Goal: Communication & Community: Answer question/provide support

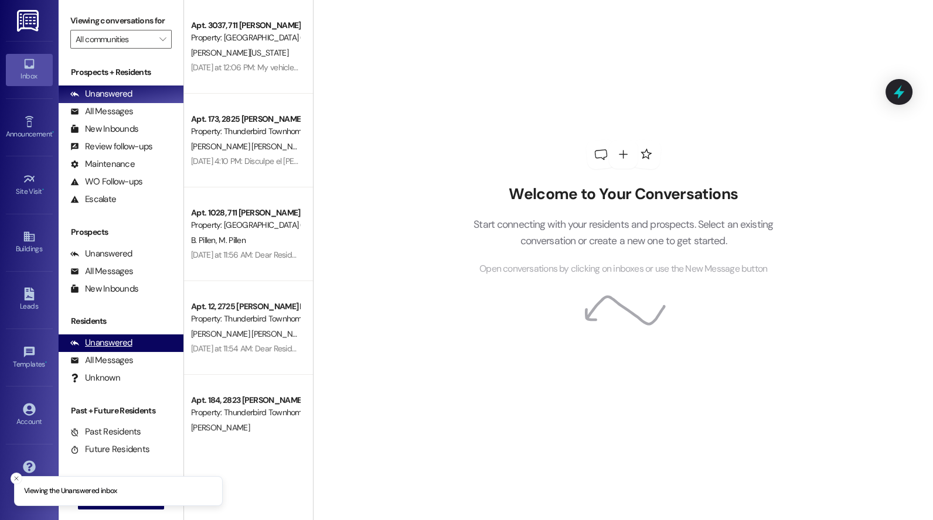
click at [110, 343] on div "Unanswered" at bounding box center [101, 343] width 62 height 12
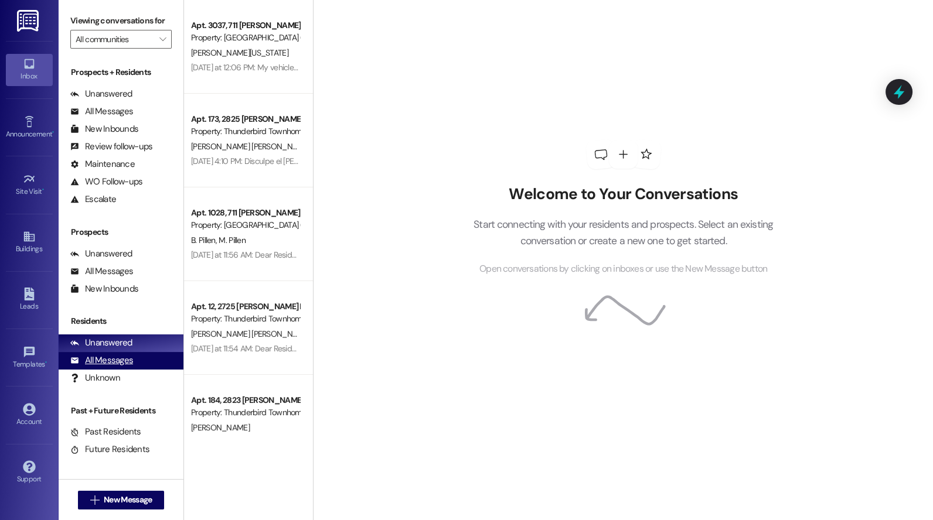
click at [110, 359] on div "All Messages" at bounding box center [101, 360] width 63 height 12
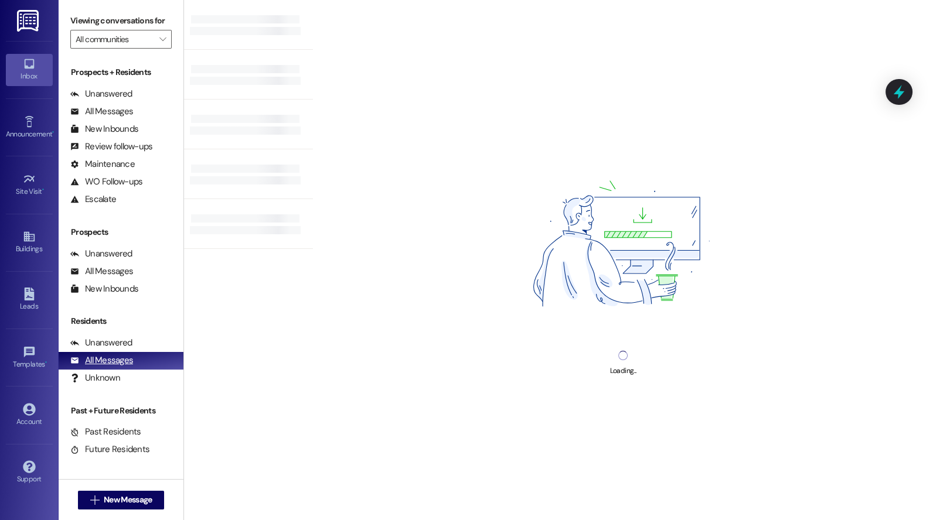
click at [114, 365] on div "All Messages" at bounding box center [101, 360] width 63 height 12
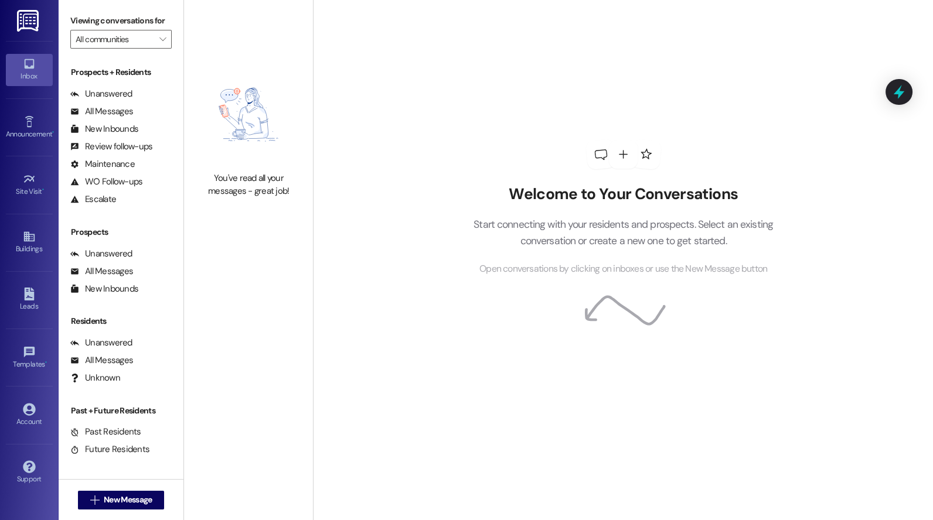
click at [440, 70] on div "Welcome to Your Conversations Start connecting with your residents and prospect…" at bounding box center [623, 260] width 620 height 520
